Goal: Information Seeking & Learning: Learn about a topic

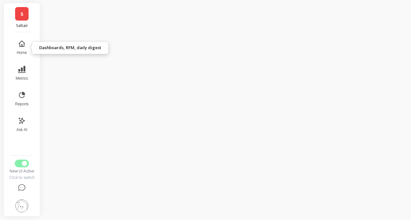
click at [23, 62] on button "Metrics" at bounding box center [21, 73] width 21 height 23
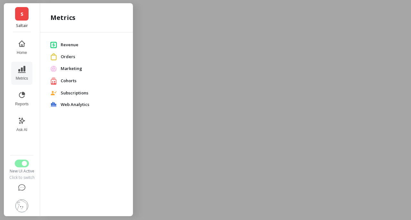
click at [67, 43] on span "Revenue" at bounding box center [92, 45] width 62 height 6
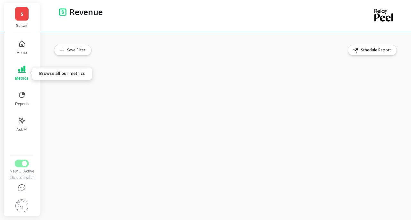
click at [22, 75] on button "Metrics" at bounding box center [21, 73] width 21 height 23
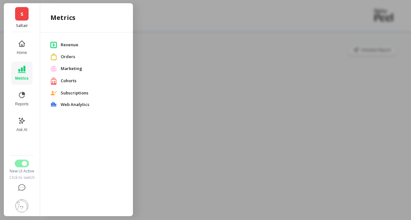
click at [72, 83] on span "Cohorts" at bounding box center [92, 81] width 62 height 6
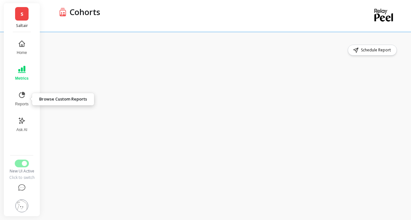
click at [22, 96] on icon at bounding box center [22, 95] width 8 height 8
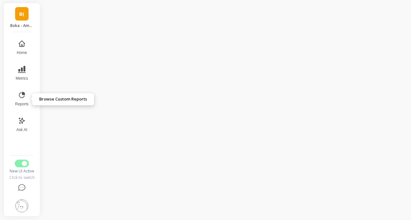
click at [19, 90] on button "Reports" at bounding box center [21, 98] width 21 height 23
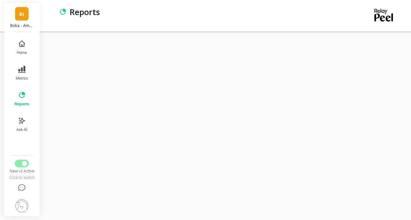
click at [26, 16] on link "B(" at bounding box center [21, 13] width 13 height 13
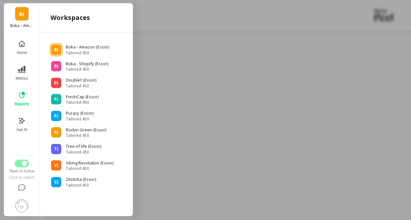
click at [183, 21] on div at bounding box center [205, 110] width 411 height 220
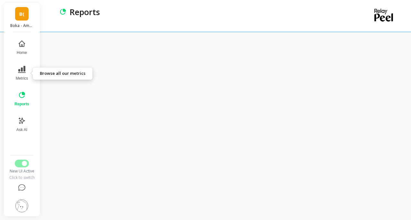
click at [24, 74] on button "Metrics" at bounding box center [22, 73] width 22 height 23
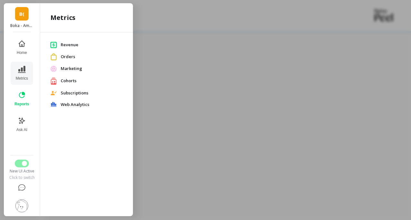
click at [76, 43] on span "Revenue" at bounding box center [92, 45] width 62 height 6
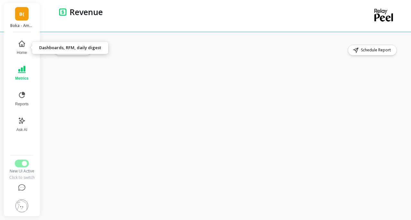
click at [16, 16] on link "B(" at bounding box center [21, 13] width 13 height 13
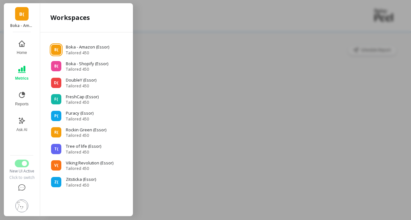
click at [82, 98] on p "FreshCap (Essor)" at bounding box center [82, 97] width 33 height 6
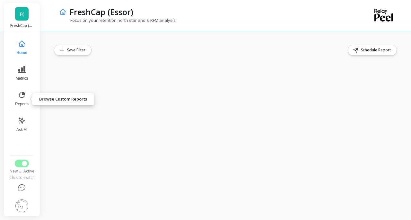
click at [22, 95] on icon at bounding box center [22, 95] width 8 height 8
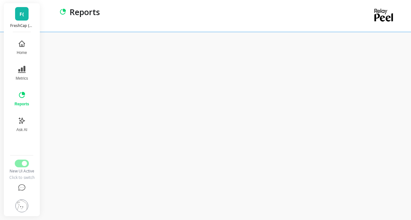
click at [27, 74] on button "Metrics" at bounding box center [22, 73] width 22 height 23
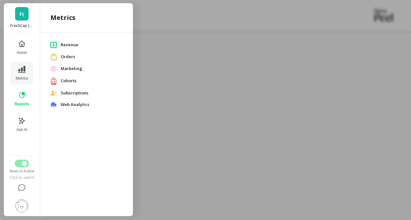
click at [73, 44] on span "Revenue" at bounding box center [92, 45] width 62 height 6
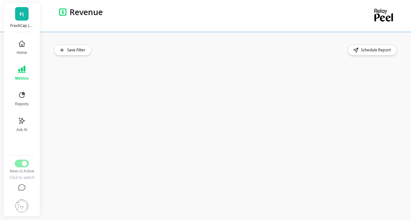
click at [18, 16] on link "F(" at bounding box center [21, 13] width 13 height 13
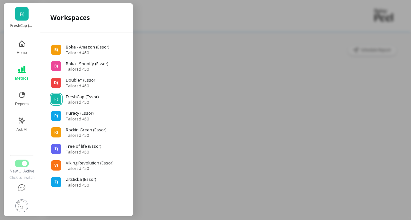
click at [74, 115] on p "Puracy (Essor)" at bounding box center [80, 113] width 28 height 6
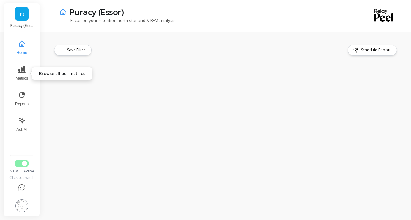
click at [21, 74] on button "Metrics" at bounding box center [21, 73] width 21 height 23
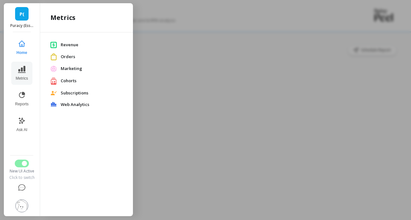
click at [66, 45] on span "Revenue" at bounding box center [92, 45] width 62 height 6
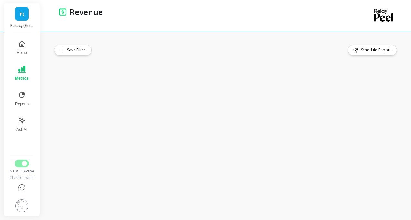
click at [23, 19] on link "P(" at bounding box center [21, 13] width 13 height 13
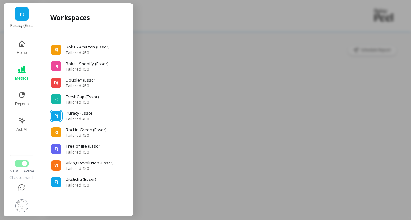
click at [167, 35] on div at bounding box center [205, 110] width 411 height 220
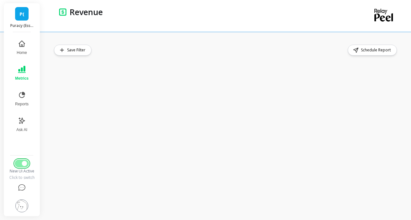
click at [22, 164] on span "Switch to Legacy UI" at bounding box center [24, 163] width 5 height 5
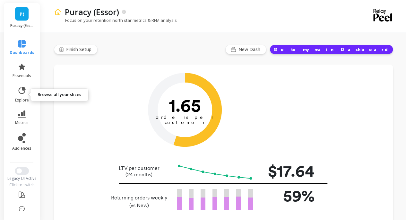
click at [23, 91] on icon at bounding box center [21, 90] width 9 height 9
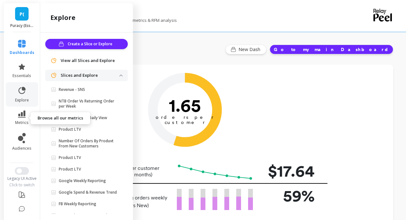
click at [19, 111] on icon at bounding box center [22, 114] width 8 height 7
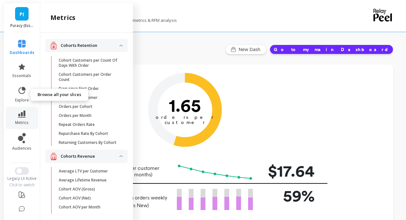
click at [17, 94] on icon at bounding box center [21, 90] width 9 height 9
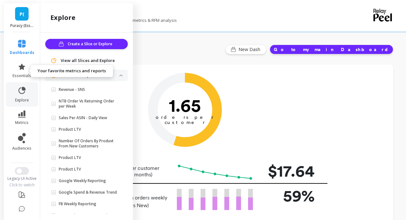
click at [20, 67] on icon at bounding box center [22, 67] width 6 height 6
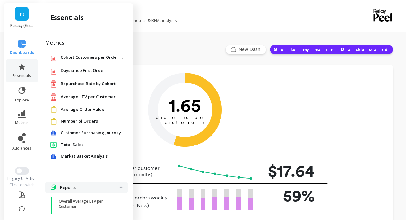
click at [69, 144] on span "Total Sales" at bounding box center [72, 145] width 23 height 6
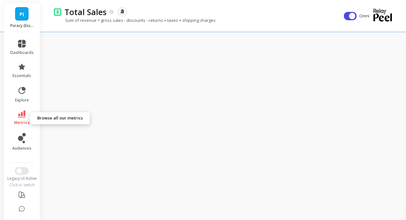
click at [21, 120] on span "metrics" at bounding box center [22, 122] width 16 height 5
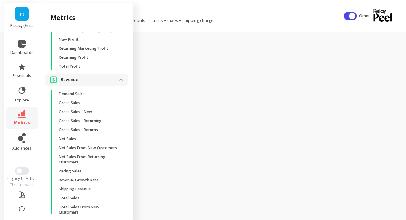
scroll to position [483, 0]
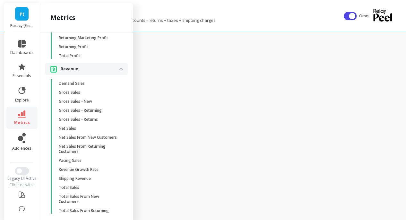
click at [80, 95] on p "Gross Sales" at bounding box center [70, 92] width 22 height 5
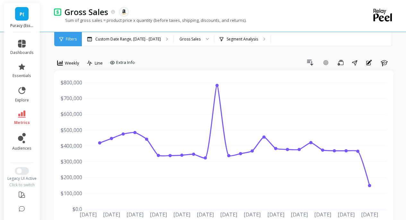
click at [72, 62] on span "Weekly" at bounding box center [72, 63] width 14 height 6
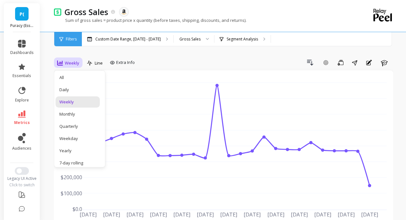
drag, startPoint x: 77, startPoint y: 141, endPoint x: 76, endPoint y: 149, distance: 7.8
click at [76, 149] on div "All Daily Weekly Monthly Quarterly Weekday Yearly 7-day rolling 30-day rolling …" at bounding box center [79, 119] width 51 height 96
click at [73, 150] on div "Yearly" at bounding box center [77, 151] width 37 height 6
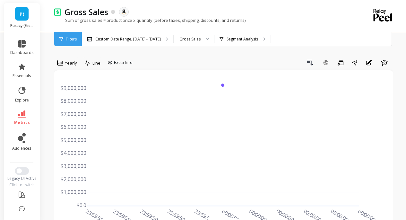
click at [122, 39] on p "Custom Date Range, May 1 - Oct 7" at bounding box center [128, 39] width 66 height 5
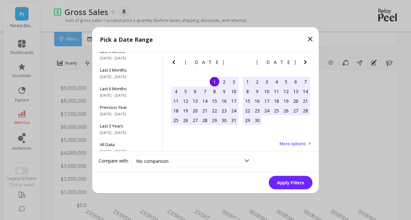
scroll to position [87, 0]
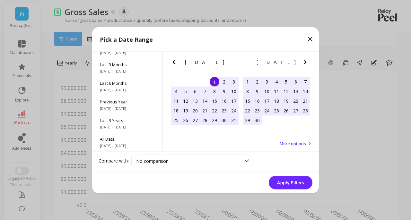
drag, startPoint x: 124, startPoint y: 142, endPoint x: 141, endPoint y: 144, distance: 16.8
click at [124, 142] on div "All Data 7/1/2017 - 10/31/2025" at bounding box center [127, 142] width 70 height 19
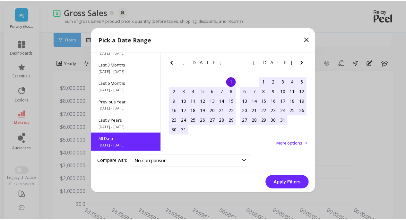
scroll to position [0, 0]
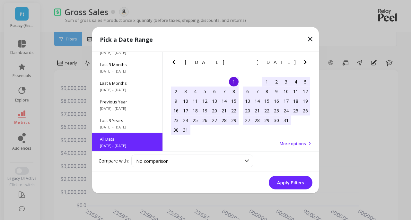
click at [284, 185] on button "Apply Filters" at bounding box center [291, 182] width 44 height 13
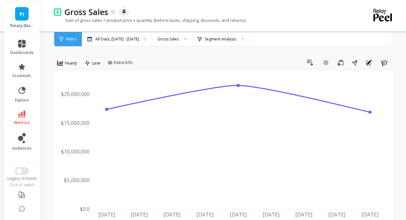
click at [13, 20] on div "P( Puracy (Essor)" at bounding box center [22, 17] width 36 height 29
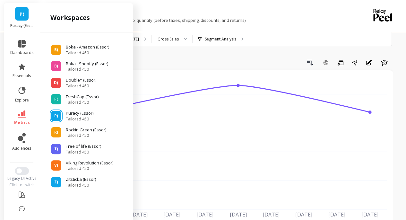
click at [87, 47] on p "Boka - Amazon (Essor)" at bounding box center [87, 47] width 43 height 6
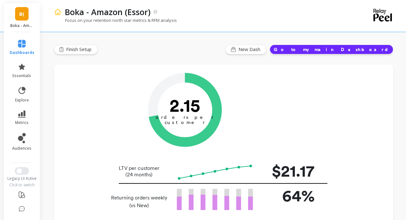
click at [23, 17] on link "B(" at bounding box center [21, 13] width 13 height 13
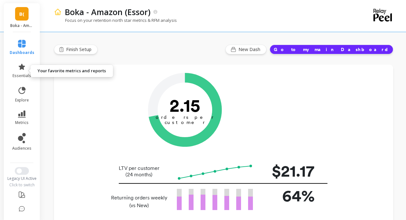
click at [19, 70] on icon at bounding box center [22, 67] width 8 height 8
click at [177, 49] on div "Finish Setup New Dash Go to my main Dashboard" at bounding box center [224, 50] width 340 height 10
click at [18, 70] on icon at bounding box center [22, 67] width 8 height 8
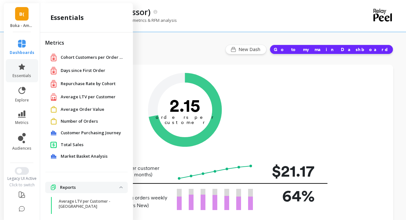
click at [85, 121] on span "Number of Orders" at bounding box center [79, 121] width 37 height 6
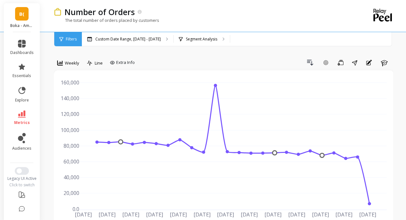
click at [74, 62] on span "Weekly" at bounding box center [72, 63] width 14 height 6
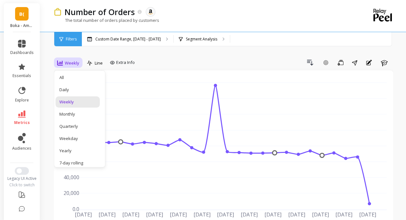
click at [76, 151] on div "Yearly" at bounding box center [77, 151] width 37 height 6
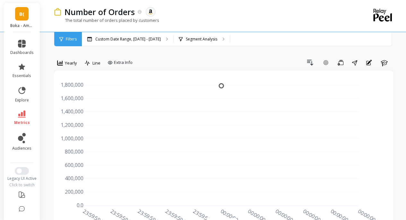
click at [108, 41] on p "Custom Date Range, May 1 - Oct 7" at bounding box center [128, 39] width 66 height 5
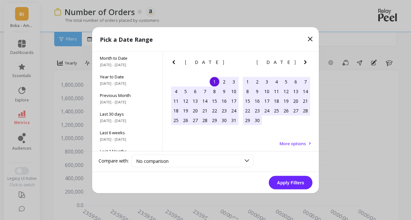
scroll to position [87, 0]
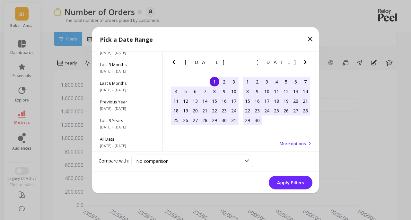
click at [123, 138] on span "All Data" at bounding box center [127, 139] width 55 height 6
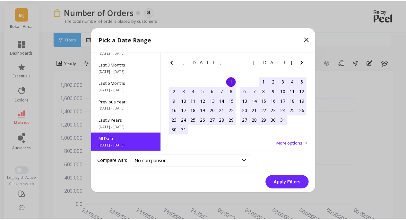
scroll to position [0, 0]
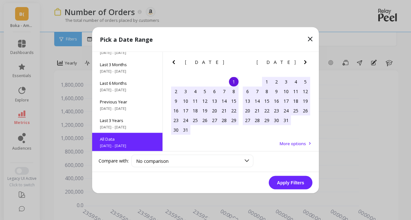
click at [284, 183] on button "Apply Filters" at bounding box center [291, 182] width 44 height 13
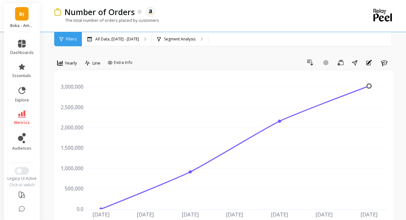
click at [72, 65] on span "Yearly" at bounding box center [71, 63] width 12 height 6
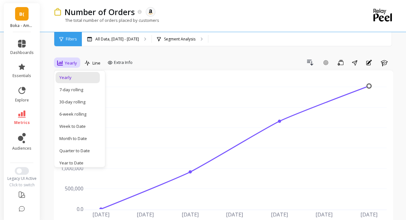
scroll to position [29, 0]
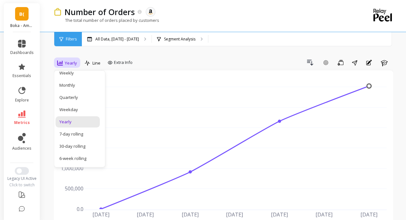
click at [86, 101] on div "Quarterly" at bounding box center [78, 97] width 44 height 11
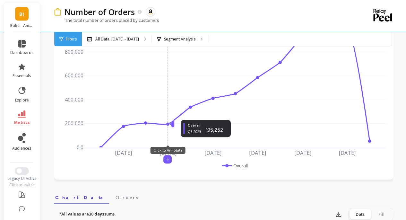
scroll to position [96, 0]
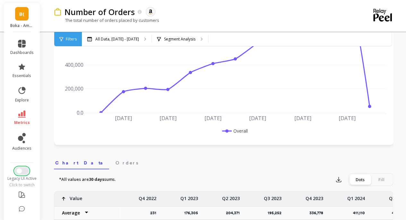
click at [17, 173] on span "Switch to New UI" at bounding box center [19, 170] width 5 height 5
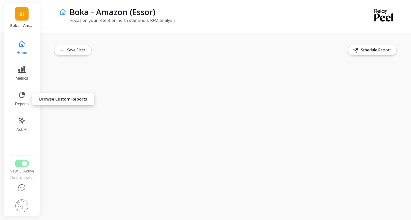
click at [23, 99] on button "Reports" at bounding box center [21, 98] width 21 height 23
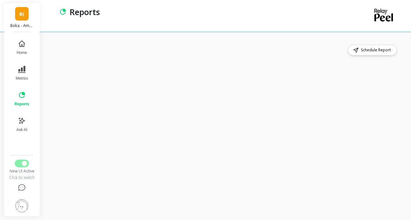
click at [150, 43] on div "Schedule Report" at bounding box center [228, 126] width 368 height 188
click at [155, 41] on div "Schedule Report" at bounding box center [228, 126] width 368 height 188
click at [199, 39] on div "Schedule Report" at bounding box center [228, 126] width 368 height 188
drag, startPoint x: 24, startPoint y: 155, endPoint x: 24, endPoint y: 159, distance: 3.9
click at [24, 155] on div "Home Metrics Reports Ask AI New UI Active Click to switch" at bounding box center [21, 124] width 27 height 184
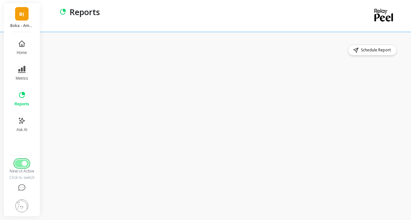
click at [24, 162] on span "Switch to Legacy UI" at bounding box center [24, 163] width 5 height 5
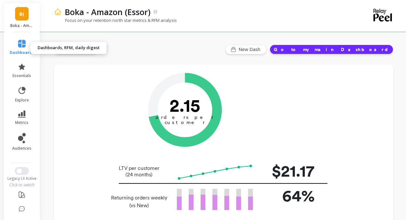
click at [18, 44] on icon at bounding box center [22, 44] width 8 height 8
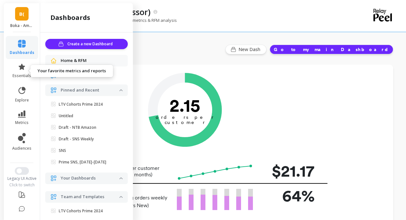
click at [17, 73] on span "essentials" at bounding box center [22, 75] width 19 height 5
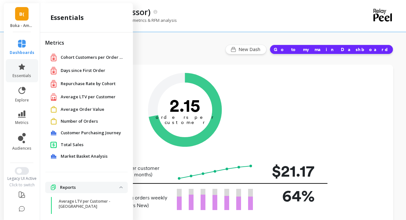
click at [85, 97] on span "Average LTV per Customer" at bounding box center [88, 97] width 55 height 6
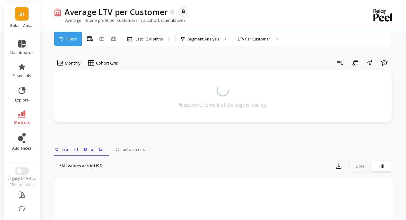
click at [151, 38] on p "Last 12 Months" at bounding box center [149, 39] width 27 height 5
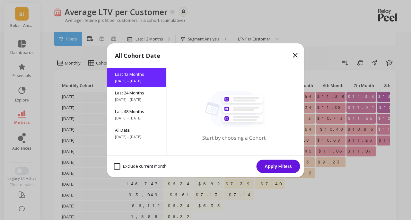
click at [138, 129] on span "All Data" at bounding box center [137, 130] width 44 height 6
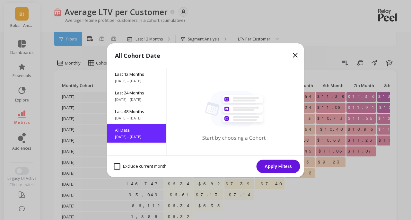
click at [285, 168] on button "Apply Filters" at bounding box center [279, 166] width 44 height 13
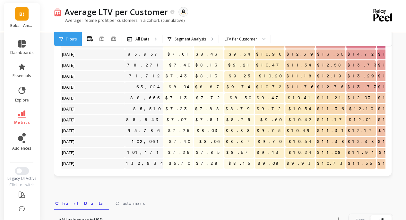
scroll to position [32, 0]
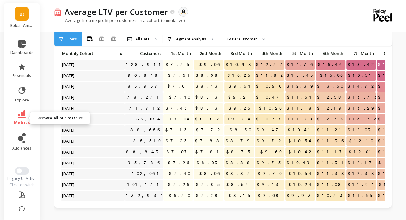
click at [22, 116] on icon at bounding box center [22, 114] width 8 height 7
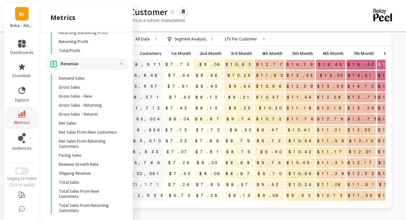
scroll to position [0, 0]
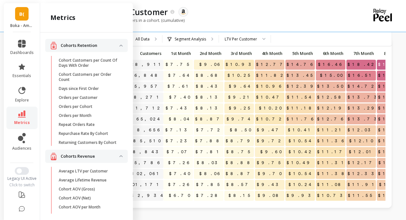
click at [227, 11] on div "Average LTV per Customer The data you are viewing comes from: Amazon Seller Cen…" at bounding box center [201, 11] width 280 height 11
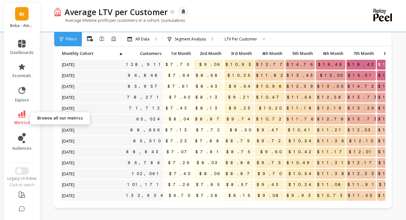
click at [22, 115] on icon at bounding box center [22, 114] width 8 height 7
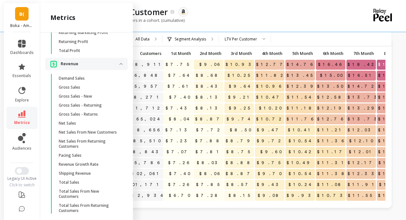
scroll to position [53, 0]
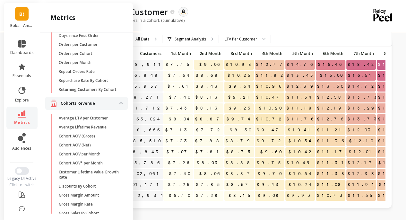
click at [103, 121] on p "Average LTV per Customer" at bounding box center [83, 118] width 49 height 5
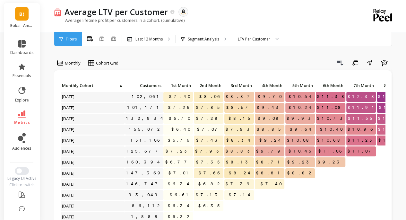
click at [143, 37] on p "Last 12 Months" at bounding box center [149, 39] width 27 height 5
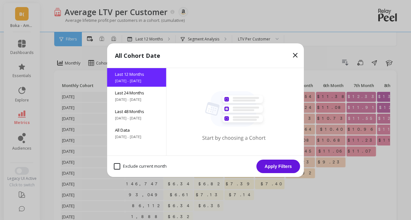
click at [132, 141] on div "All Data 6/8/2017 - 10/8/2025" at bounding box center [136, 133] width 59 height 19
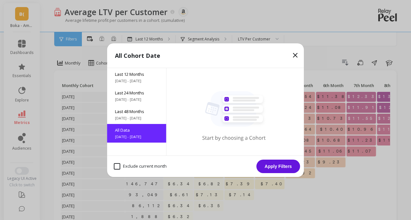
click at [280, 167] on button "Apply Filters" at bounding box center [279, 166] width 44 height 13
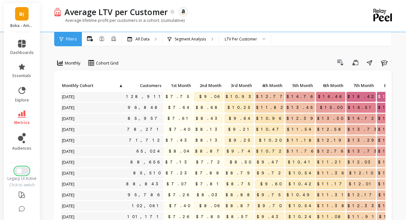
click at [18, 170] on span "Switch to New UI" at bounding box center [19, 170] width 5 height 5
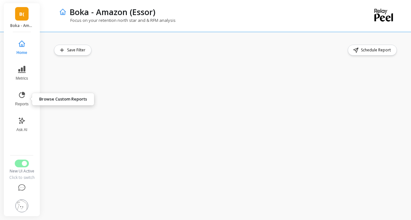
click at [25, 96] on icon at bounding box center [22, 95] width 8 height 8
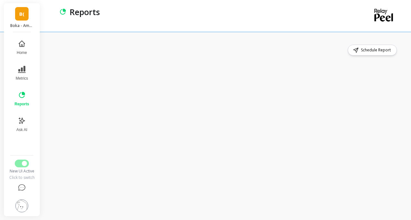
click at [51, 112] on div "Schedule Report" at bounding box center [228, 126] width 368 height 188
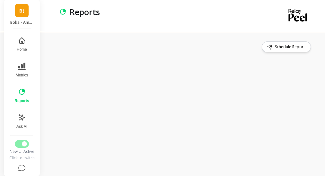
scroll to position [6, 0]
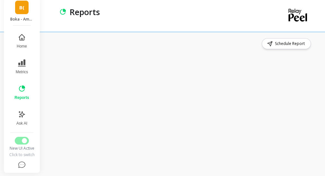
click at [49, 84] on div "Schedule Report" at bounding box center [184, 100] width 281 height 151
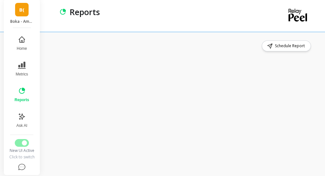
scroll to position [6, 0]
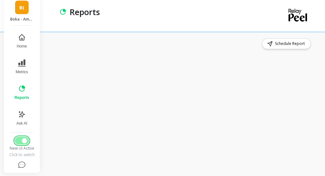
click at [22, 140] on span "Switch to Legacy UI" at bounding box center [24, 140] width 5 height 5
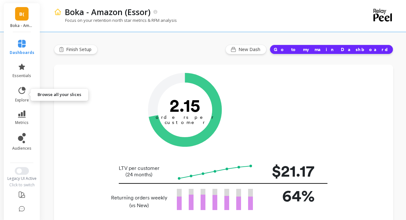
click at [17, 92] on icon at bounding box center [21, 90] width 9 height 9
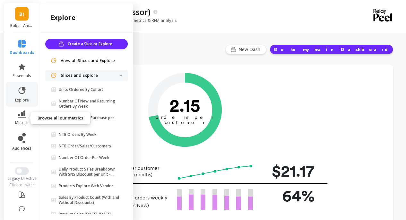
click at [21, 116] on icon at bounding box center [22, 114] width 8 height 7
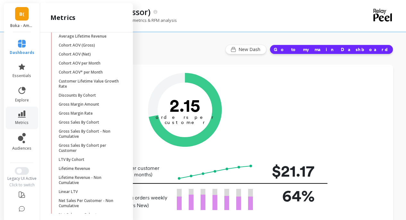
scroll to position [181, 0]
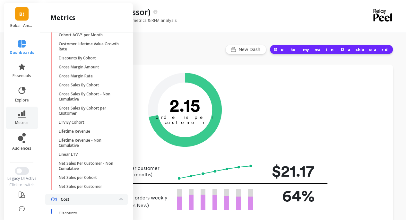
click at [87, 134] on p "Lifetime Revenue" at bounding box center [74, 131] width 31 height 5
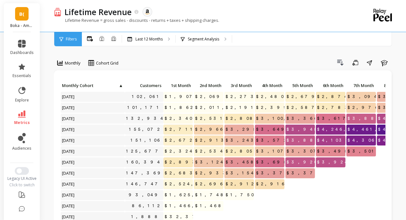
click at [155, 40] on p "Last 12 Months" at bounding box center [149, 39] width 27 height 5
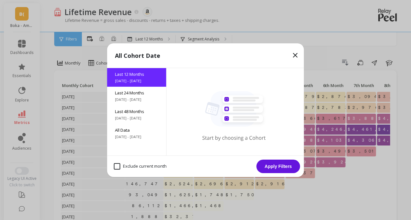
click at [138, 132] on span "All Data" at bounding box center [137, 130] width 44 height 6
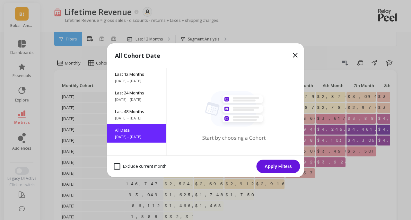
click at [281, 165] on button "Apply Filters" at bounding box center [279, 166] width 44 height 13
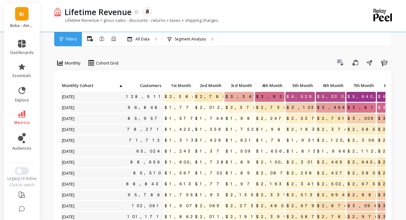
drag, startPoint x: 183, startPoint y: 61, endPoint x: 179, endPoint y: 63, distance: 4.6
click at [183, 61] on div "Drill Down Save Share Learn" at bounding box center [258, 63] width 271 height 10
click at [22, 114] on icon at bounding box center [22, 114] width 8 height 7
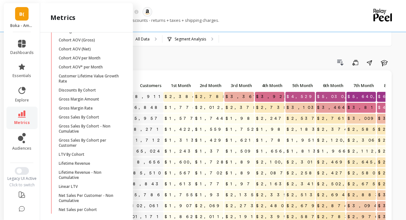
scroll to position [154, 0]
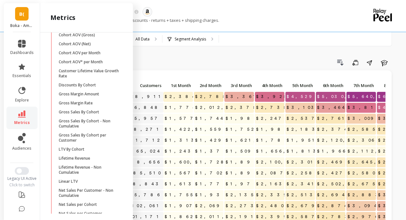
click at [23, 115] on icon at bounding box center [22, 114] width 8 height 7
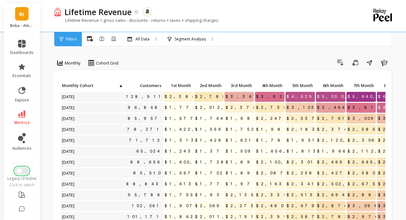
click at [22, 169] on button "Switch to New UI" at bounding box center [22, 171] width 14 height 8
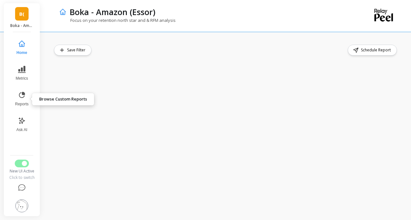
click at [23, 103] on span "Reports" at bounding box center [21, 104] width 13 height 5
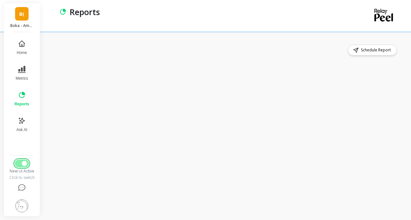
click at [22, 162] on button "Switch to Legacy UI" at bounding box center [22, 164] width 14 height 8
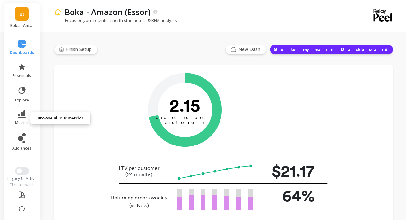
click at [22, 111] on icon at bounding box center [22, 114] width 8 height 7
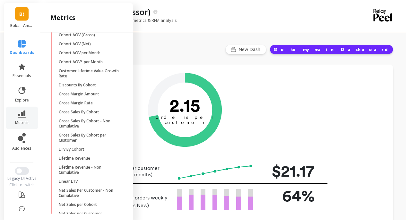
scroll to position [20, 0]
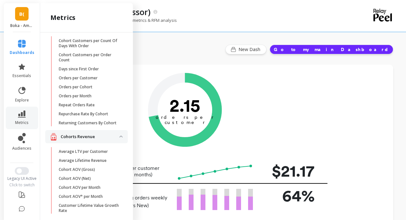
click at [99, 124] on p "Returning Customers By Cohort" at bounding box center [88, 122] width 58 height 5
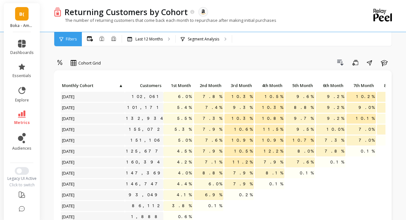
click at [138, 36] on div "Last 12 Months" at bounding box center [148, 39] width 53 height 14
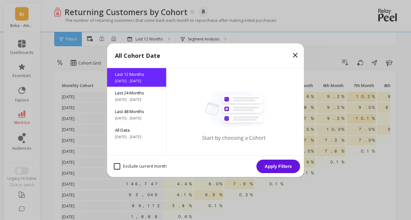
click at [137, 133] on div "All Data 6/8/2017 - 10/8/2025" at bounding box center [136, 133] width 59 height 19
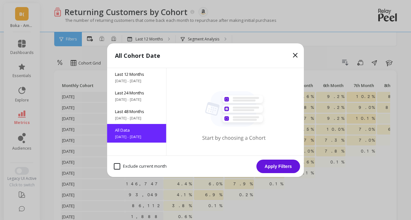
click at [276, 166] on button "Apply Filters" at bounding box center [279, 166] width 44 height 13
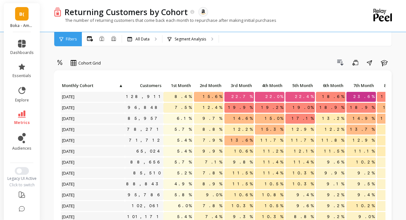
click at [165, 61] on div "Drill Down Save Share Learn" at bounding box center [249, 63] width 288 height 10
click at [137, 41] on p "All Data" at bounding box center [143, 39] width 14 height 5
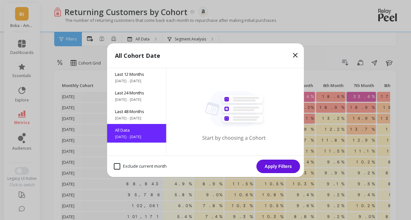
click at [274, 165] on button "Apply Filters" at bounding box center [279, 166] width 44 height 13
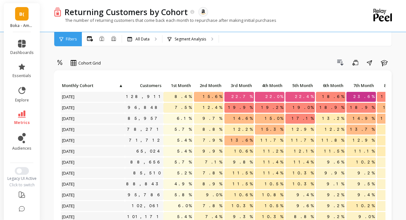
click at [20, 166] on div "dashboards essentials explore metrics audiences Legacy UI Active Click to switch" at bounding box center [22, 135] width 36 height 207
click at [20, 170] on button "Switch to New UI" at bounding box center [22, 171] width 14 height 8
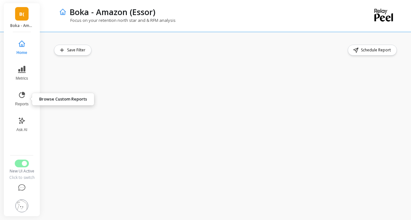
click at [22, 98] on icon at bounding box center [22, 95] width 8 height 8
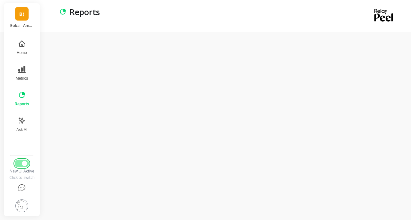
click at [24, 163] on span "Switch to Legacy UI" at bounding box center [24, 163] width 5 height 5
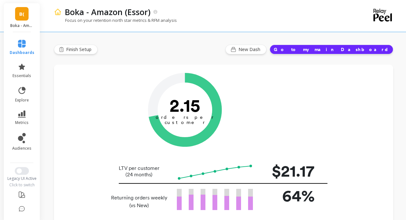
type input "Champions"
type input "251338"
click at [23, 116] on icon at bounding box center [22, 114] width 8 height 7
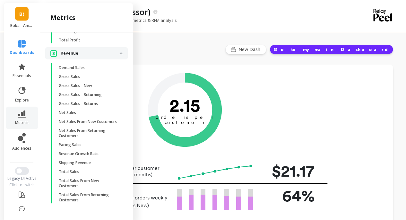
scroll to position [509, 0]
click at [82, 172] on span "Total Sales" at bounding box center [89, 171] width 61 height 5
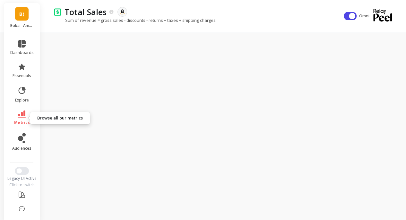
click at [22, 117] on icon at bounding box center [22, 114] width 8 height 7
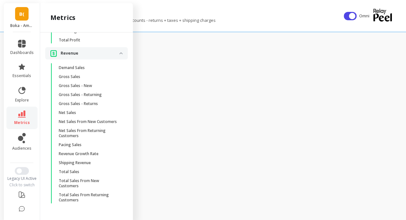
scroll to position [6, 0]
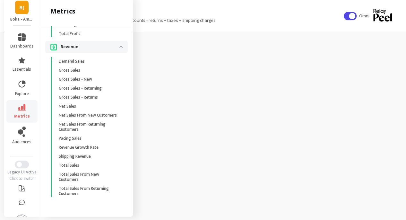
click at [73, 68] on p "Gross Sales" at bounding box center [70, 70] width 22 height 5
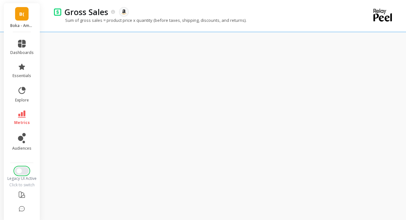
click at [19, 171] on span "Switch to New UI" at bounding box center [19, 170] width 5 height 5
